Goal: Navigation & Orientation: Understand site structure

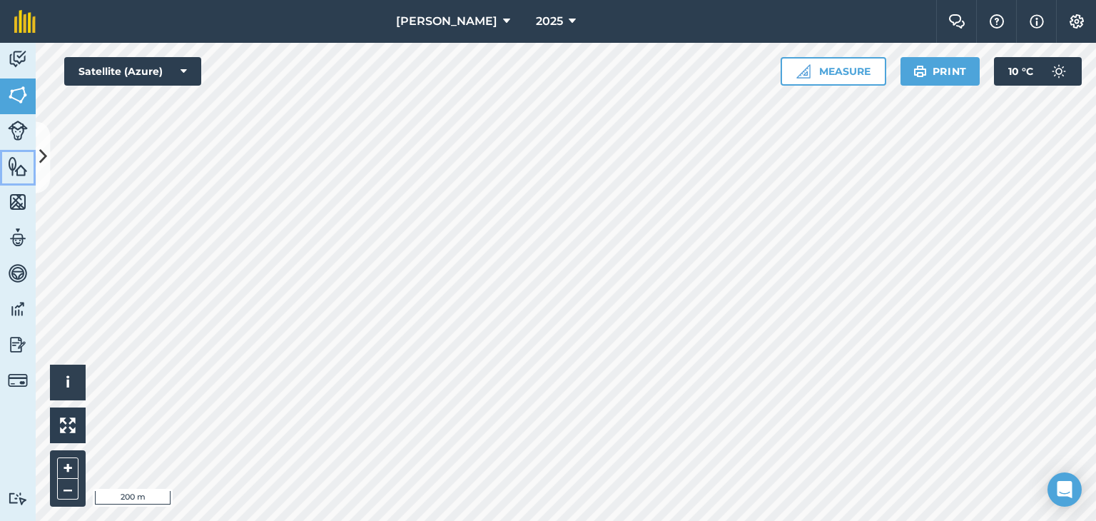
click at [22, 166] on img at bounding box center [18, 166] width 20 height 21
click at [39, 147] on icon at bounding box center [43, 157] width 8 height 25
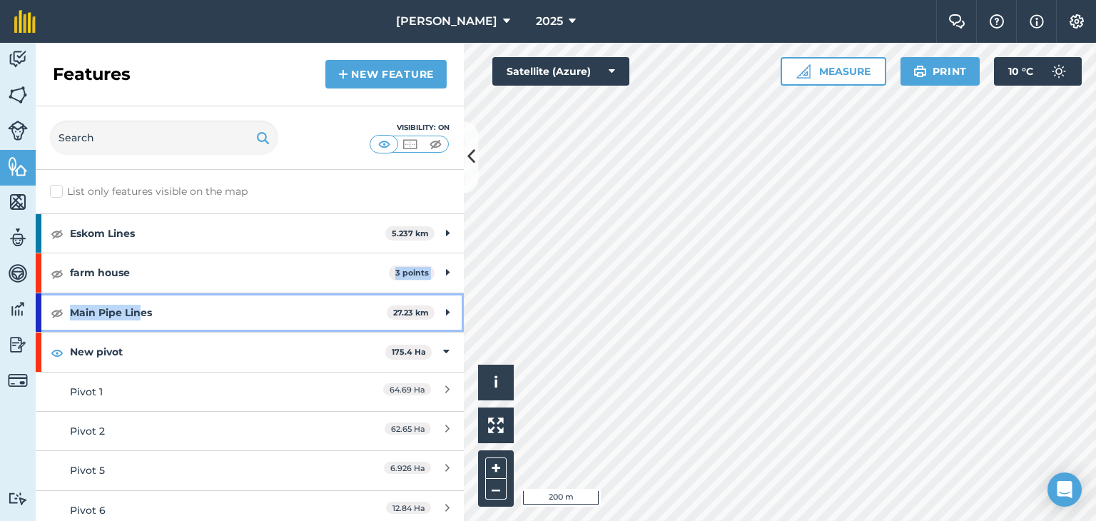
drag, startPoint x: 142, startPoint y: 320, endPoint x: 171, endPoint y: 254, distance: 72.5
click at [168, 261] on div "Eskom Lines 5.237 km Eskom Lines 2 374.7 m Eskom Lines 3 731 m Eskom Lines 4 1.…" at bounding box center [250, 489] width 428 height 553
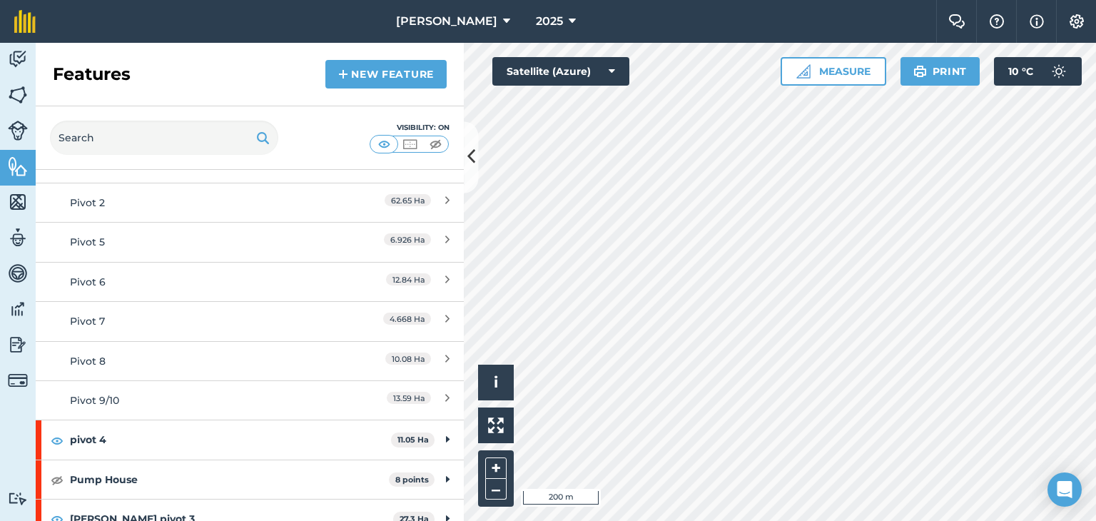
scroll to position [243, 0]
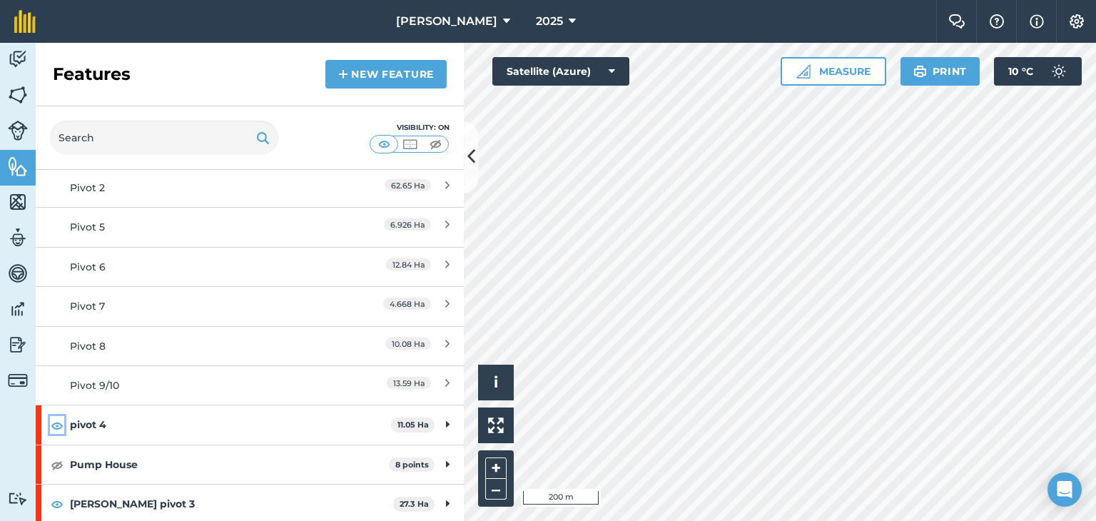
click at [56, 420] on img at bounding box center [57, 425] width 13 height 17
click at [57, 421] on img at bounding box center [57, 425] width 13 height 17
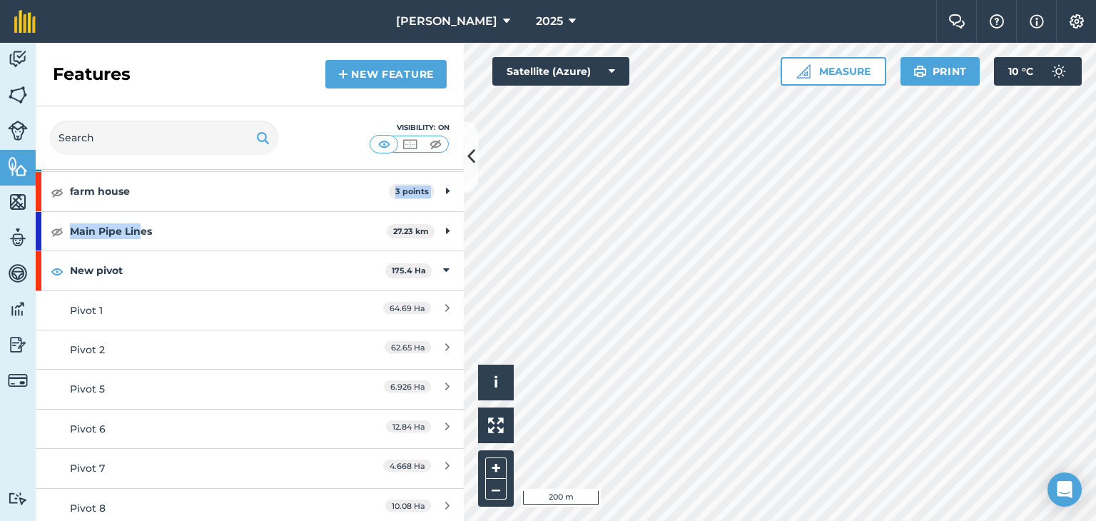
scroll to position [0, 0]
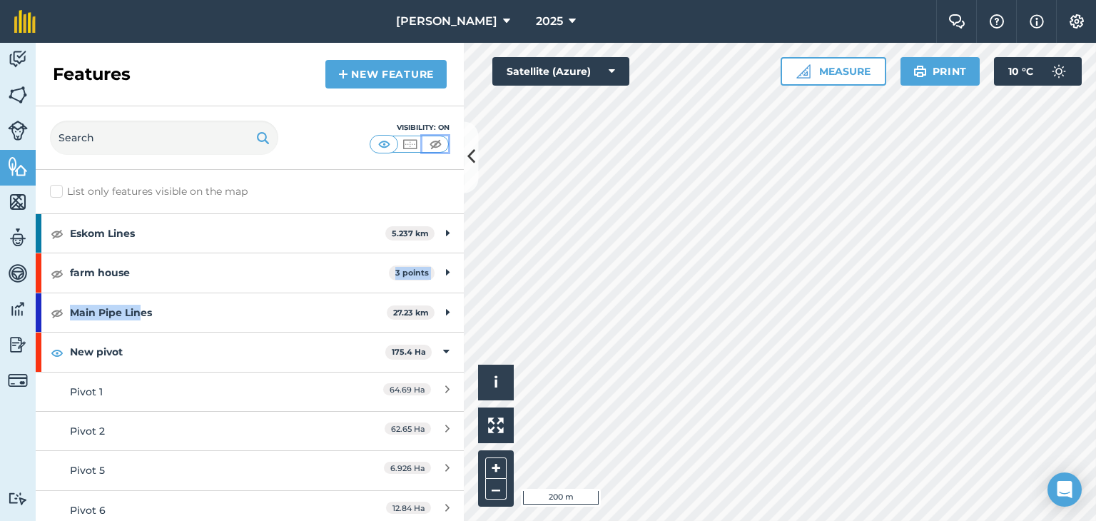
click at [432, 147] on img at bounding box center [436, 144] width 18 height 14
click at [377, 143] on img at bounding box center [384, 144] width 18 height 14
click at [468, 152] on icon at bounding box center [471, 157] width 8 height 25
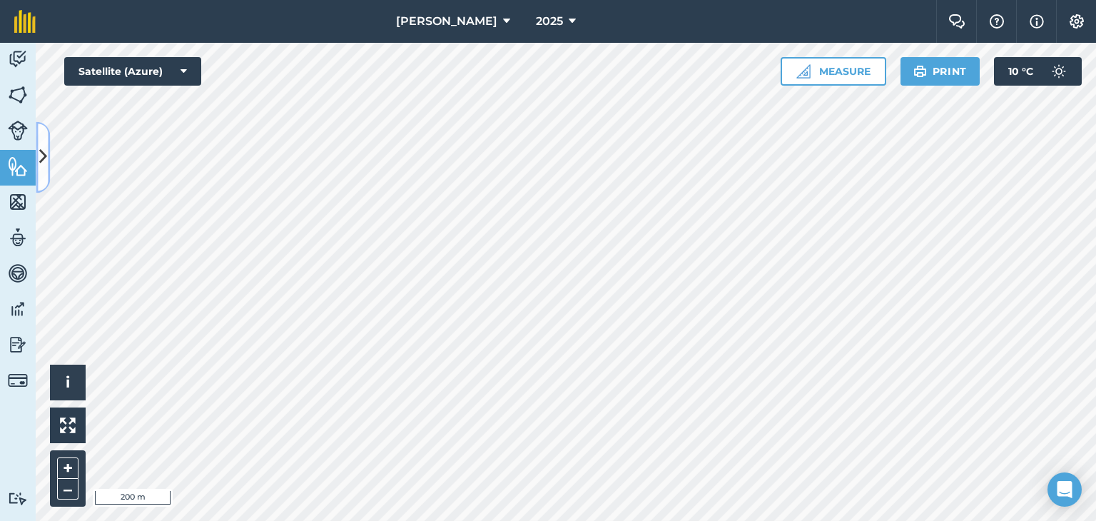
click at [43, 155] on icon at bounding box center [43, 157] width 8 height 25
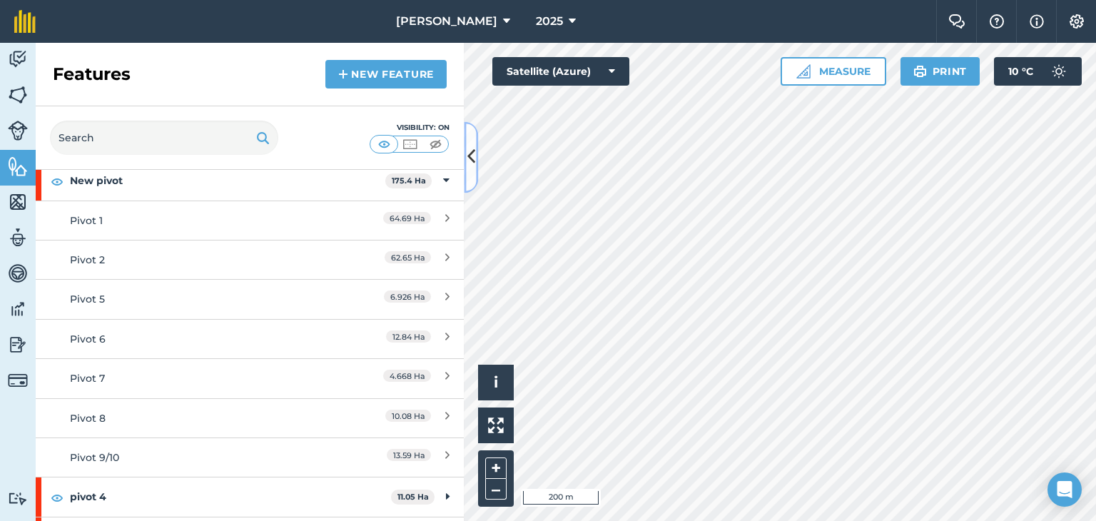
scroll to position [243, 0]
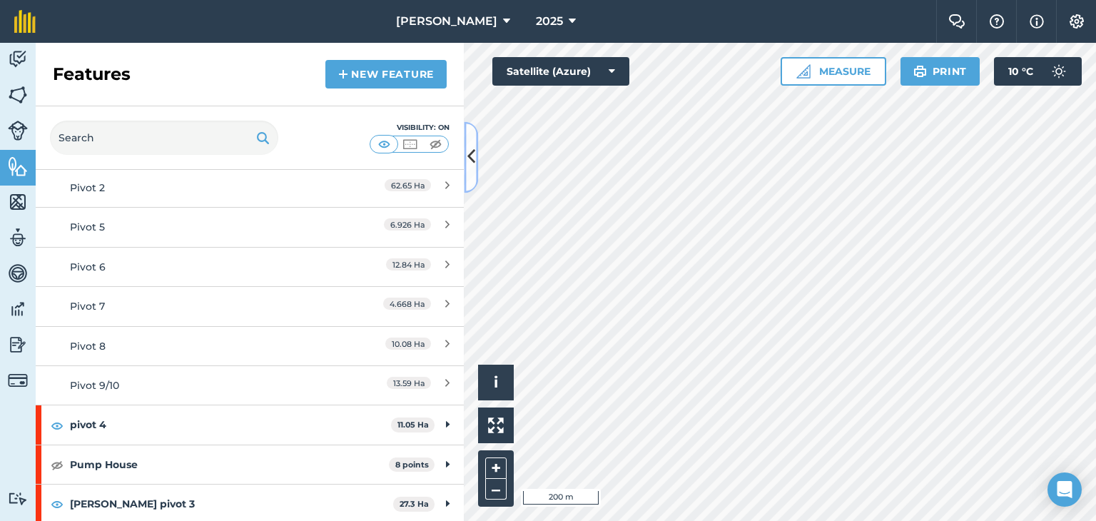
click at [469, 158] on icon at bounding box center [471, 157] width 8 height 25
